Goal: Information Seeking & Learning: Learn about a topic

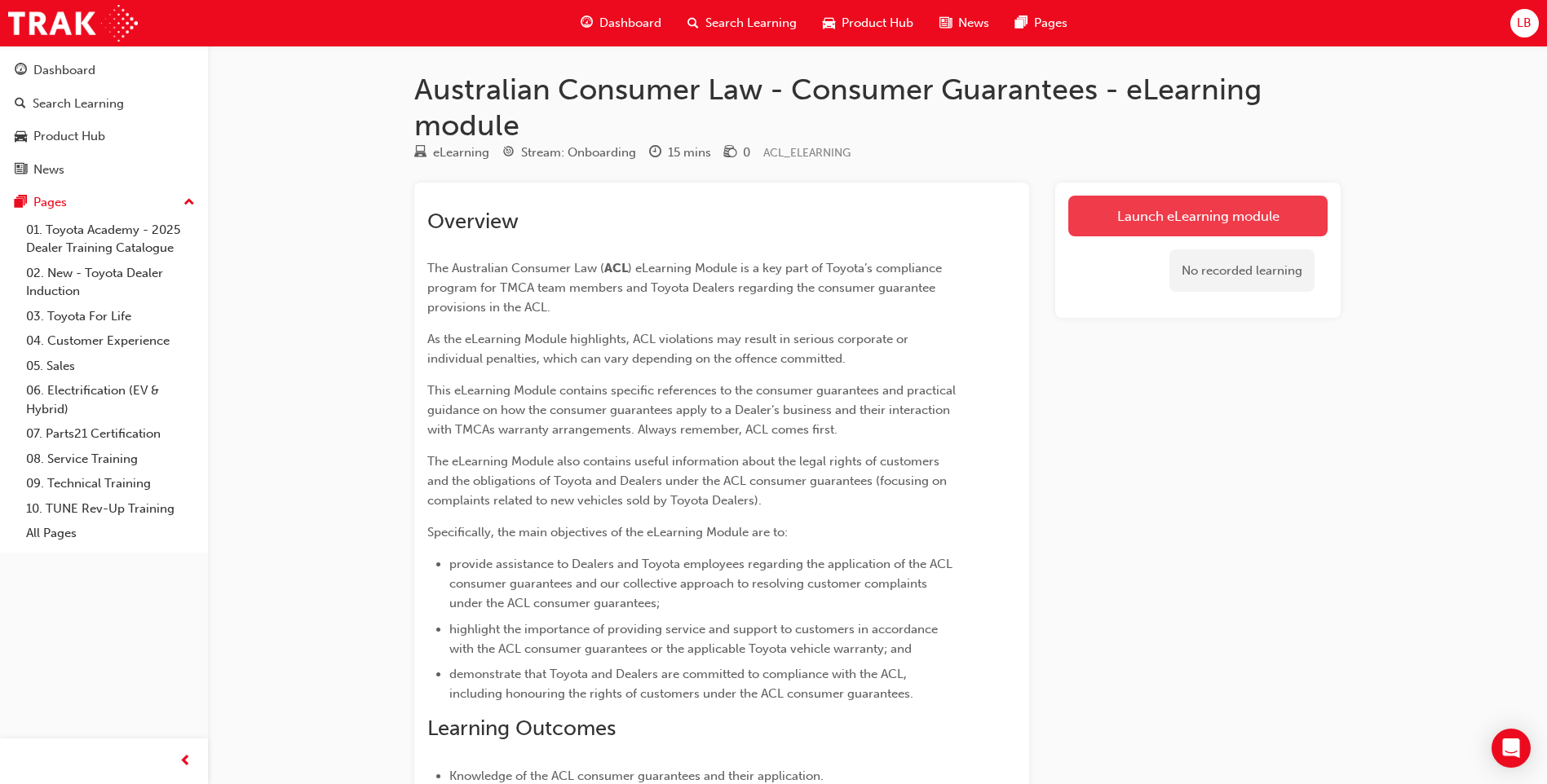
click at [1209, 210] on link "Launch eLearning module" at bounding box center [1198, 216] width 260 height 41
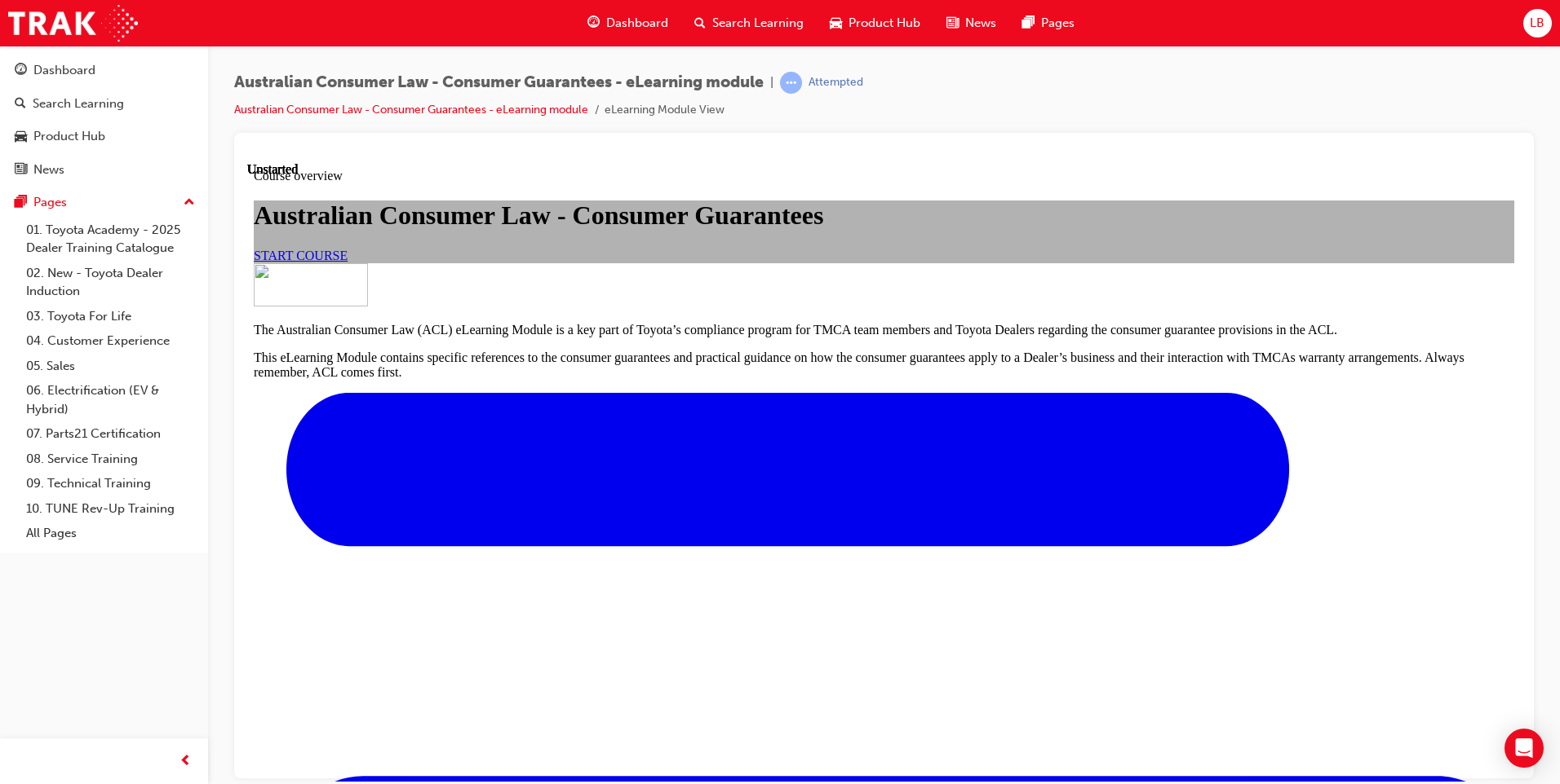
click at [347, 261] on span "START COURSE" at bounding box center [300, 255] width 94 height 14
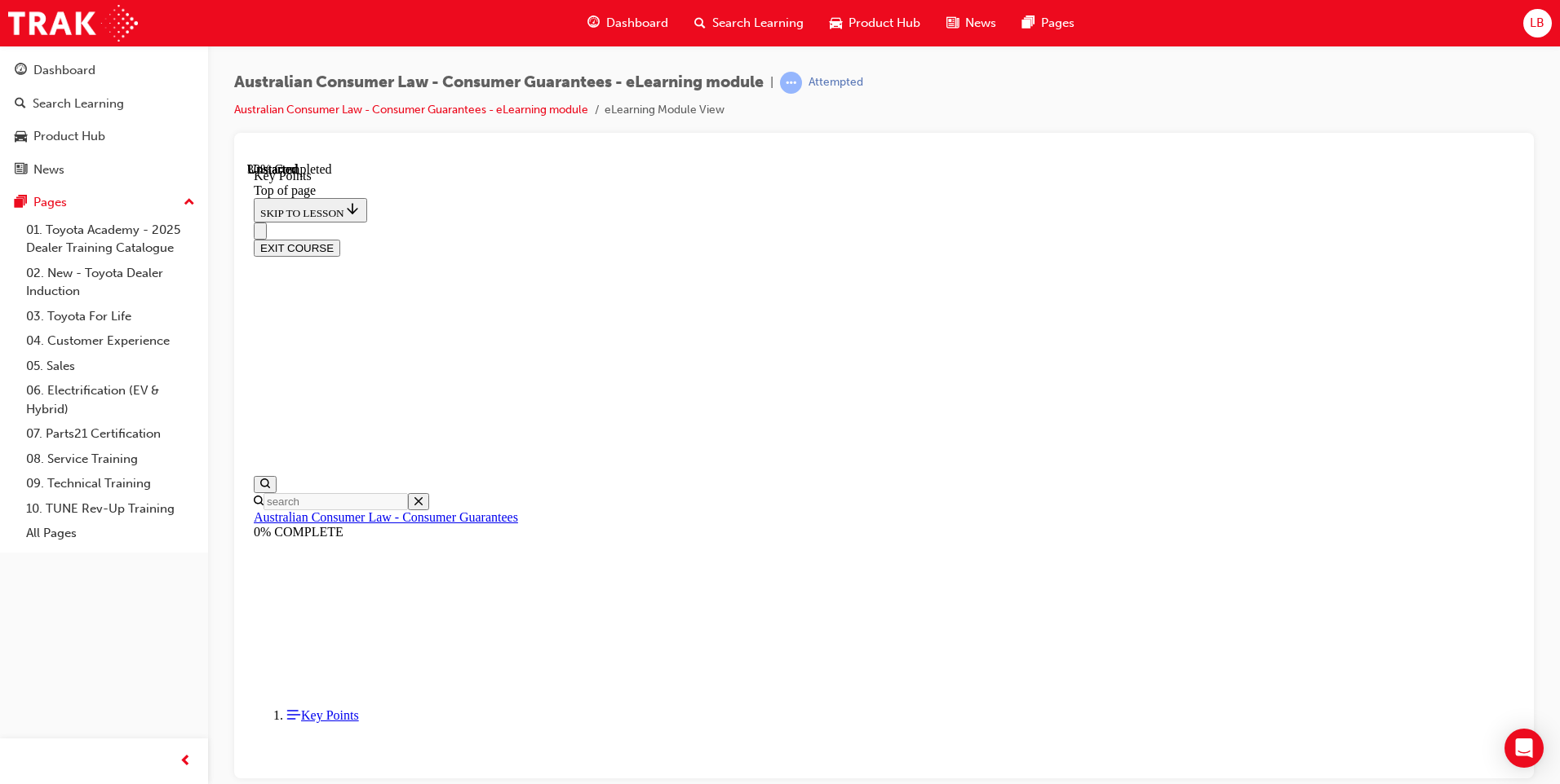
scroll to position [679, 0]
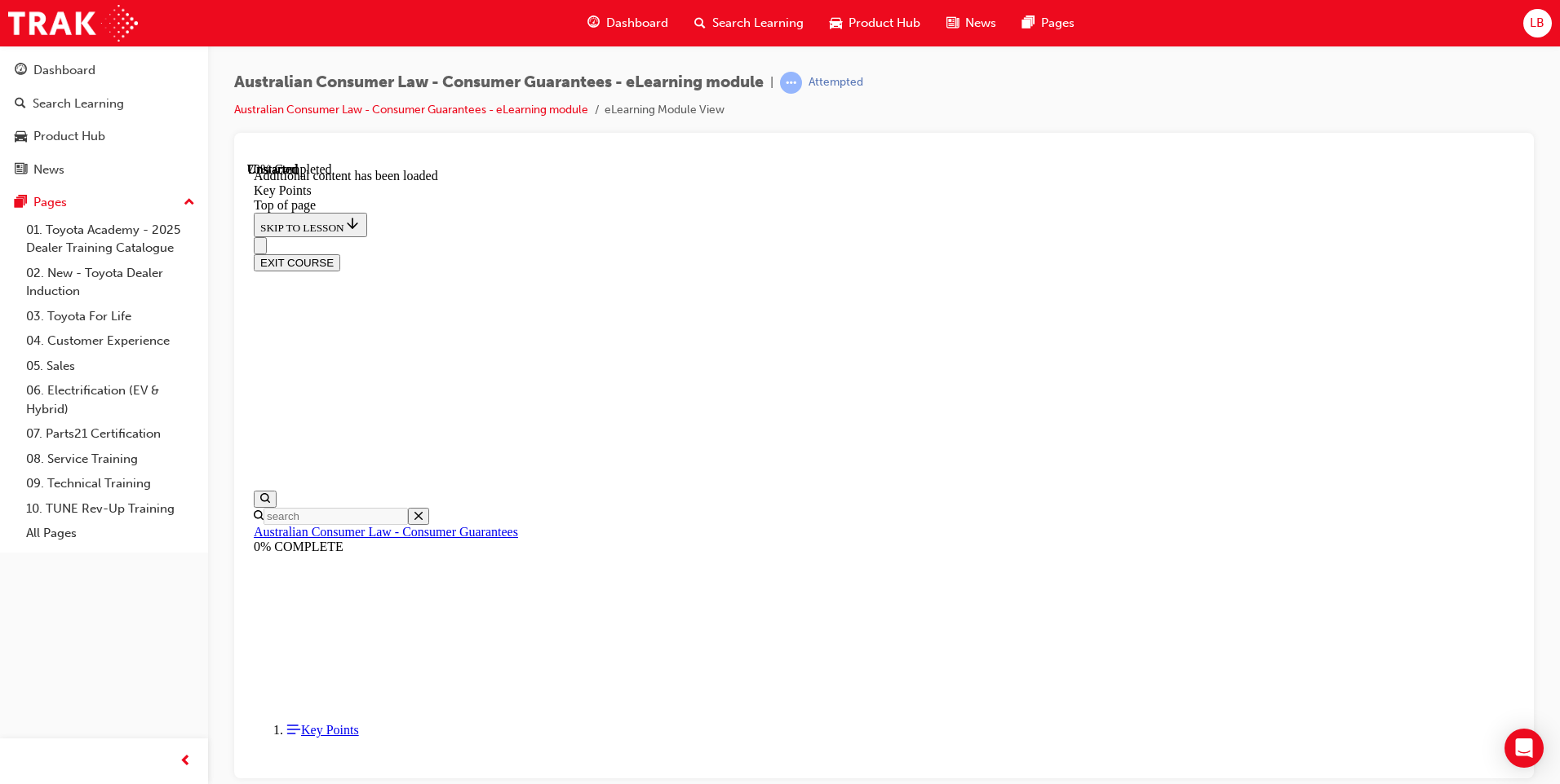
scroll to position [2091, 0]
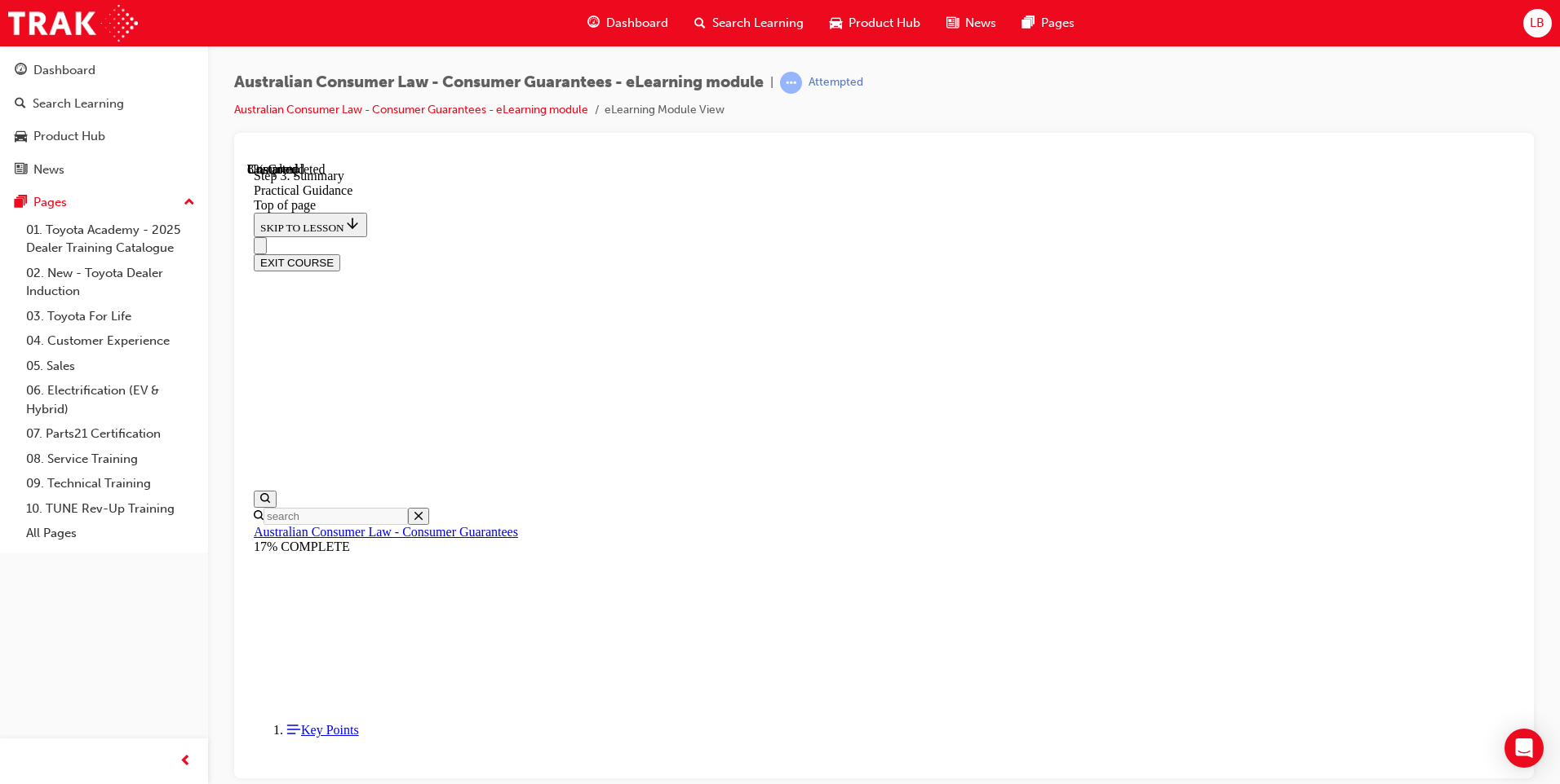
scroll to position [213, 0]
